Goal: Task Accomplishment & Management: Manage account settings

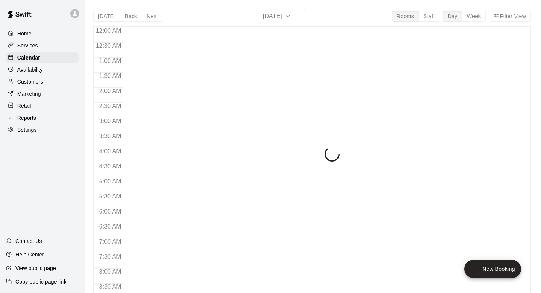
scroll to position [448, 0]
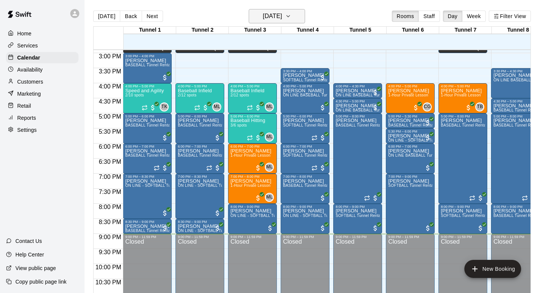
click at [279, 19] on h6 "[DATE]" at bounding box center [272, 16] width 19 height 11
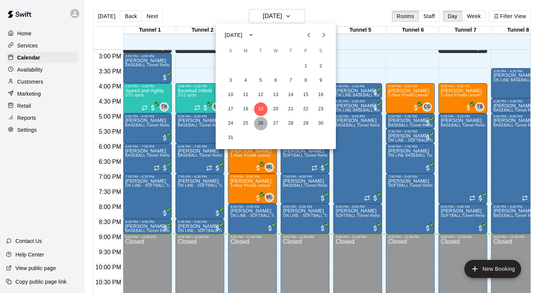
click at [261, 124] on button "26" at bounding box center [261, 124] width 14 height 14
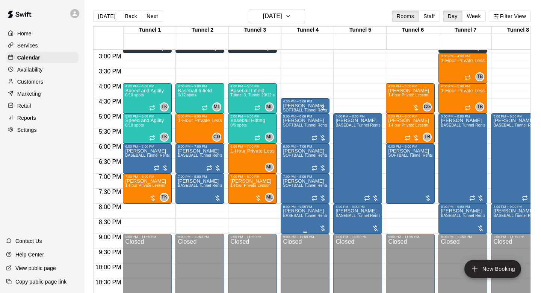
click at [312, 217] on span "BASEBALL Tunnel Rental" at bounding box center [306, 215] width 46 height 4
click at [292, 242] on img "edit" at bounding box center [291, 239] width 9 height 9
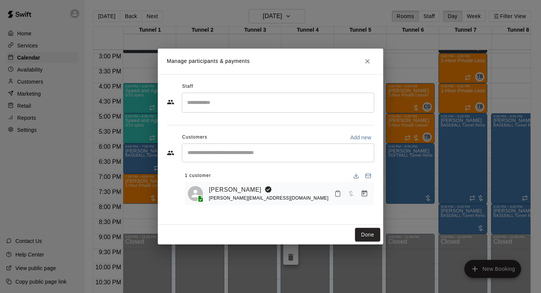
click at [367, 196] on icon "Manage bookings & payment" at bounding box center [365, 194] width 8 height 8
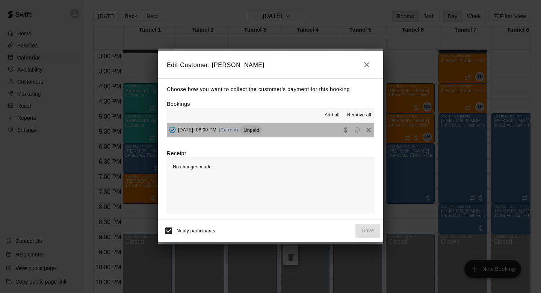
click at [328, 130] on button "[DATE]: 08:00 PM (Current) Unpaid" at bounding box center [271, 130] width 208 height 14
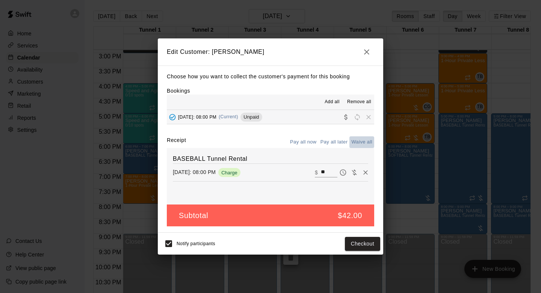
click at [362, 146] on button "Waive all" at bounding box center [362, 142] width 25 height 12
type input "*"
click at [370, 246] on button "Save" at bounding box center [368, 244] width 25 height 14
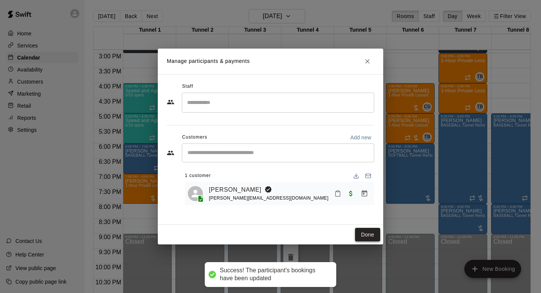
click at [370, 234] on button "Done" at bounding box center [367, 235] width 25 height 14
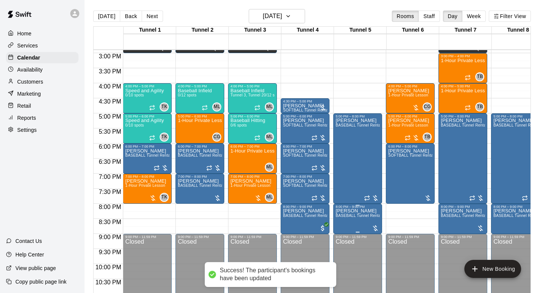
click at [346, 217] on span "BASEBALL Tunnel Rental" at bounding box center [359, 215] width 46 height 4
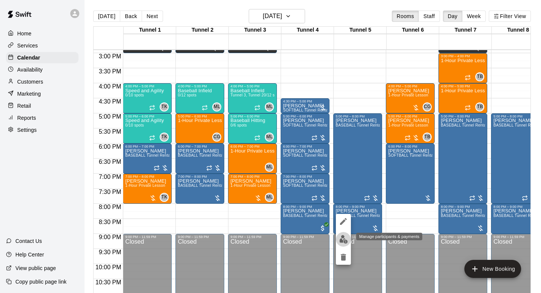
click at [344, 232] on button "edit" at bounding box center [343, 239] width 15 height 15
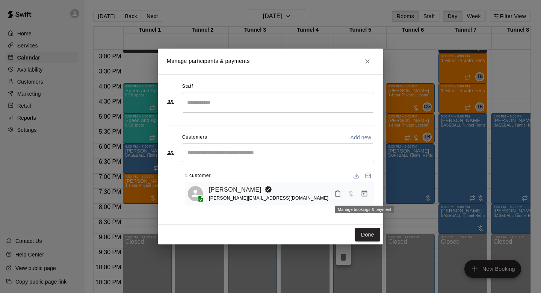
click at [362, 192] on icon "Manage bookings & payment" at bounding box center [365, 193] width 6 height 6
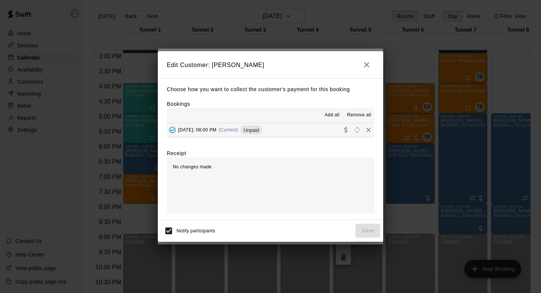
click at [301, 125] on button "[DATE]: 08:00 PM (Current) Unpaid" at bounding box center [271, 130] width 208 height 14
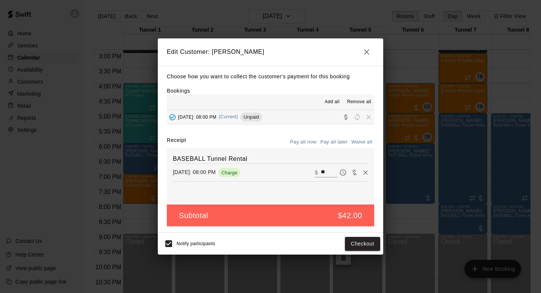
click at [363, 144] on button "Waive all" at bounding box center [362, 142] width 25 height 12
type input "*"
click at [366, 246] on button "Save" at bounding box center [368, 244] width 25 height 14
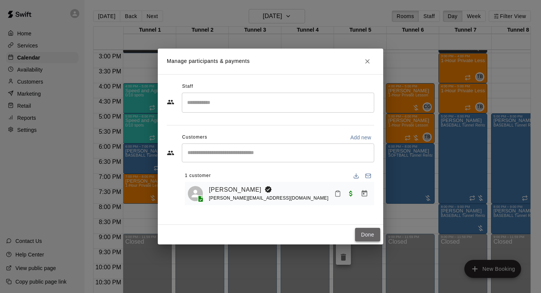
click at [366, 239] on button "Done" at bounding box center [367, 235] width 25 height 14
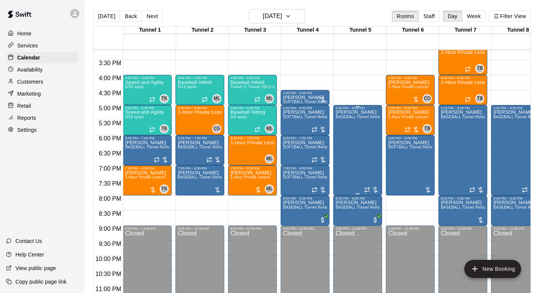
scroll to position [471, 0]
